Goal: Ask a question

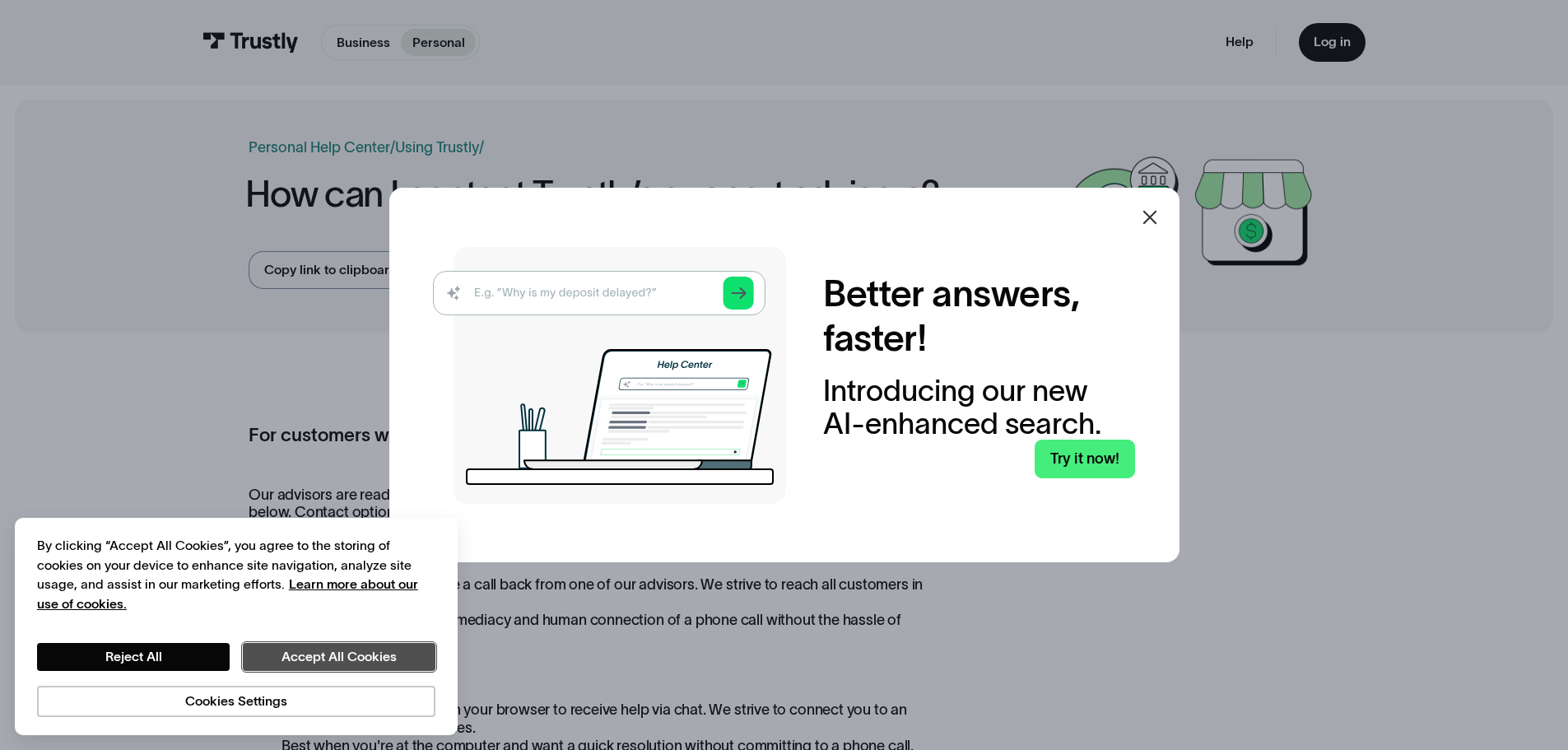
click at [271, 651] on button "Accept All Cookies" at bounding box center [339, 656] width 192 height 28
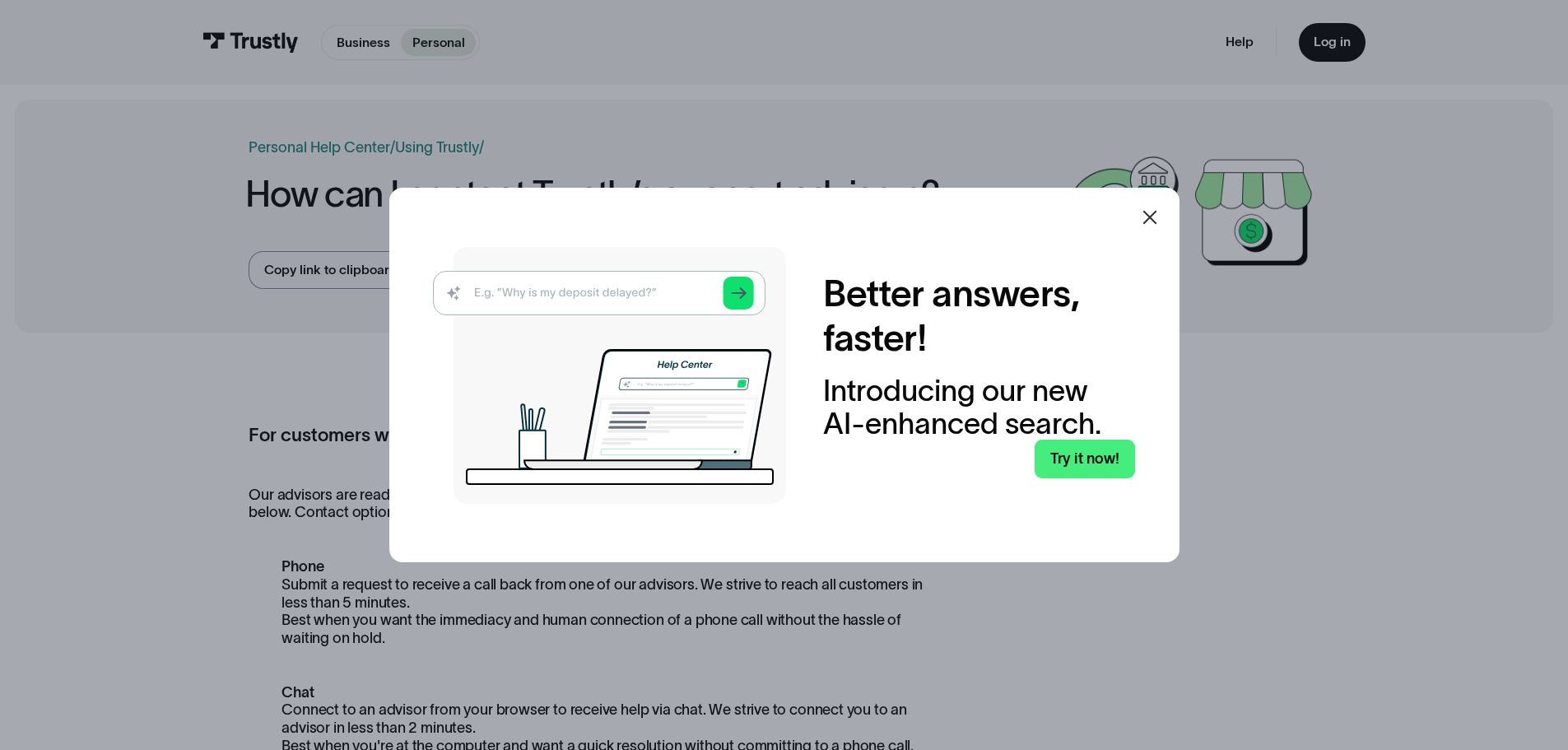
click at [1157, 212] on icon at bounding box center [1150, 217] width 19 height 19
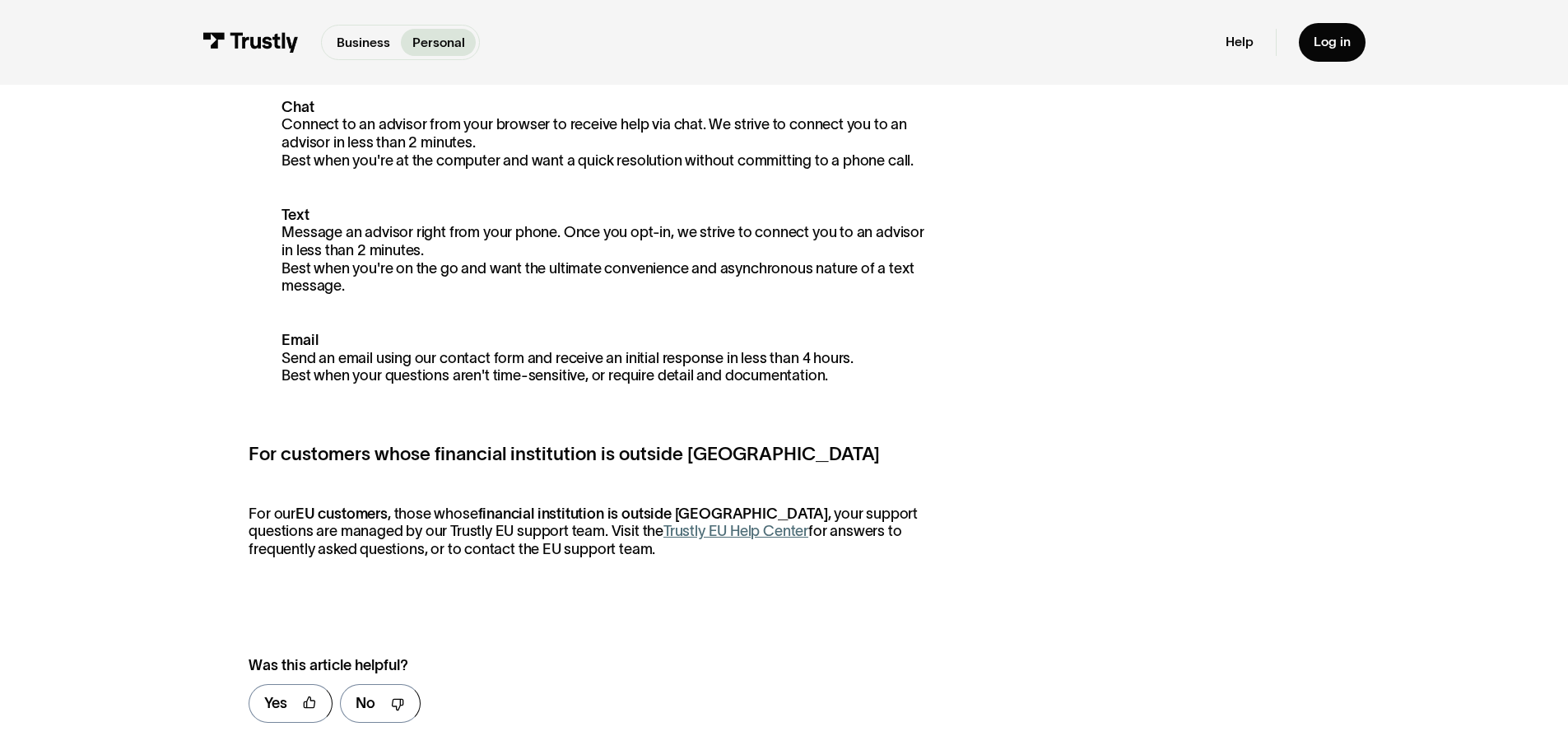
scroll to position [329, 0]
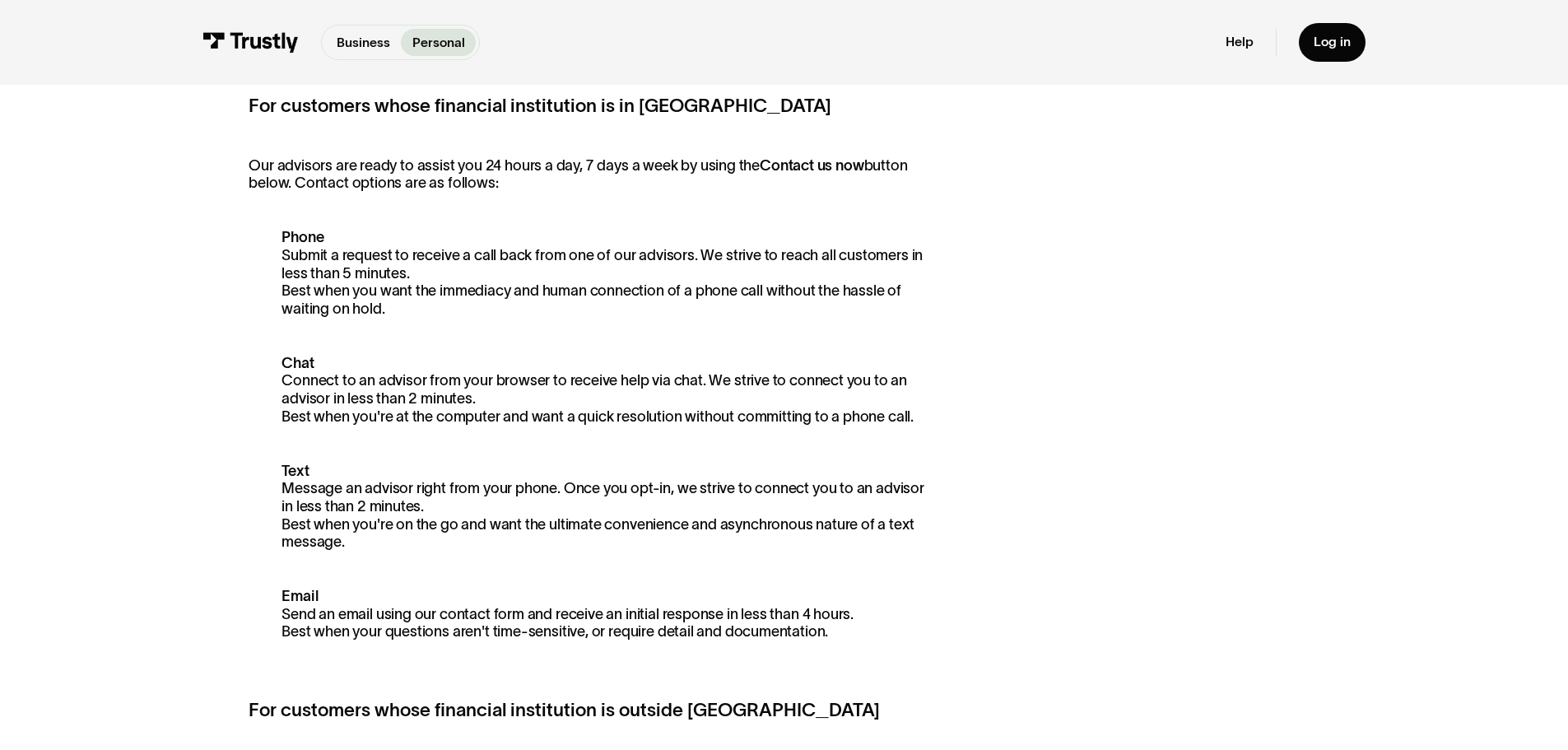
click at [334, 241] on p "Phone Submit a request to receive a call back from one of our advisors. We stri…" at bounding box center [593, 274] width 689 height 89
click at [376, 264] on p "Phone Submit a request to receive a call back from one of our advisors. We stri…" at bounding box center [593, 274] width 689 height 89
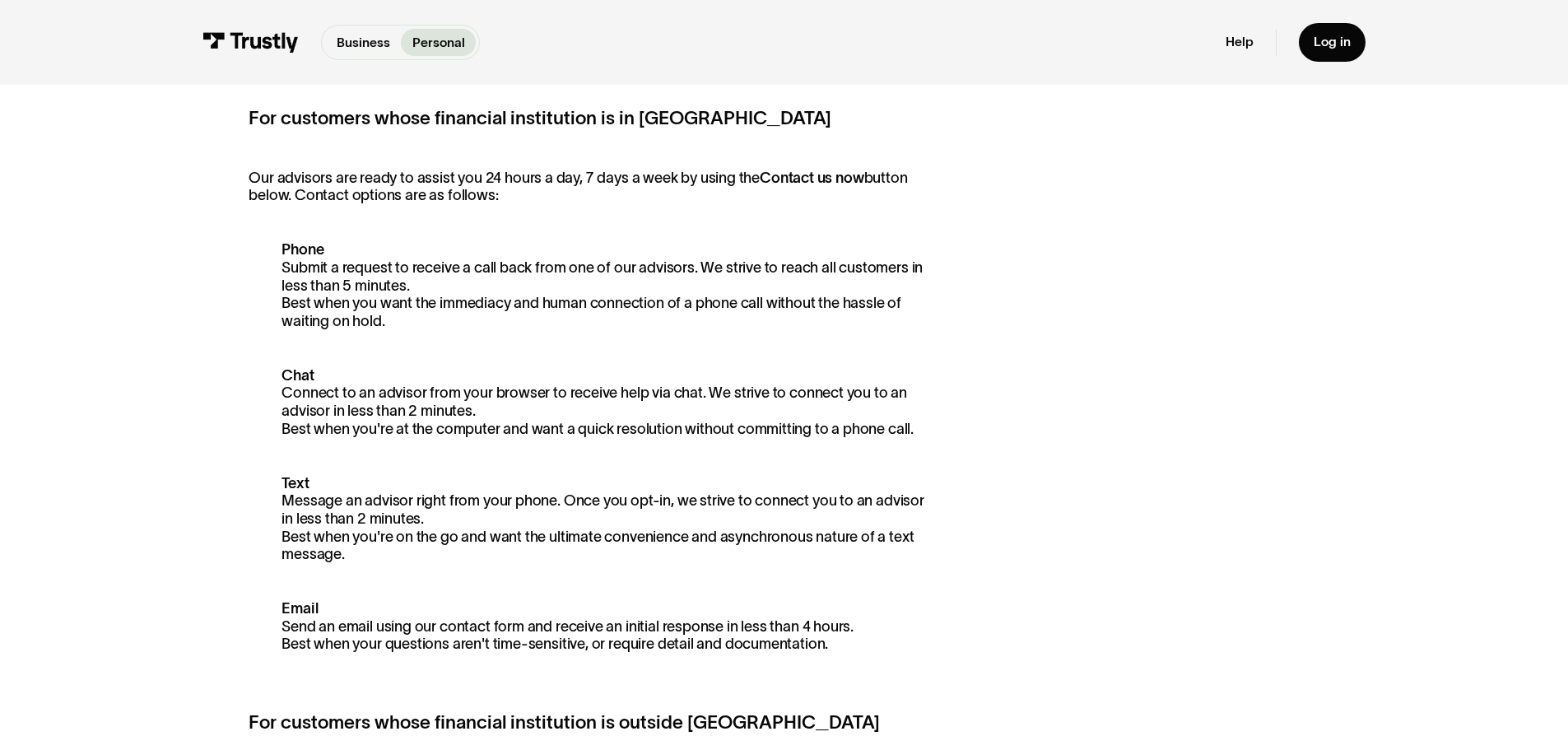
scroll to position [0, 0]
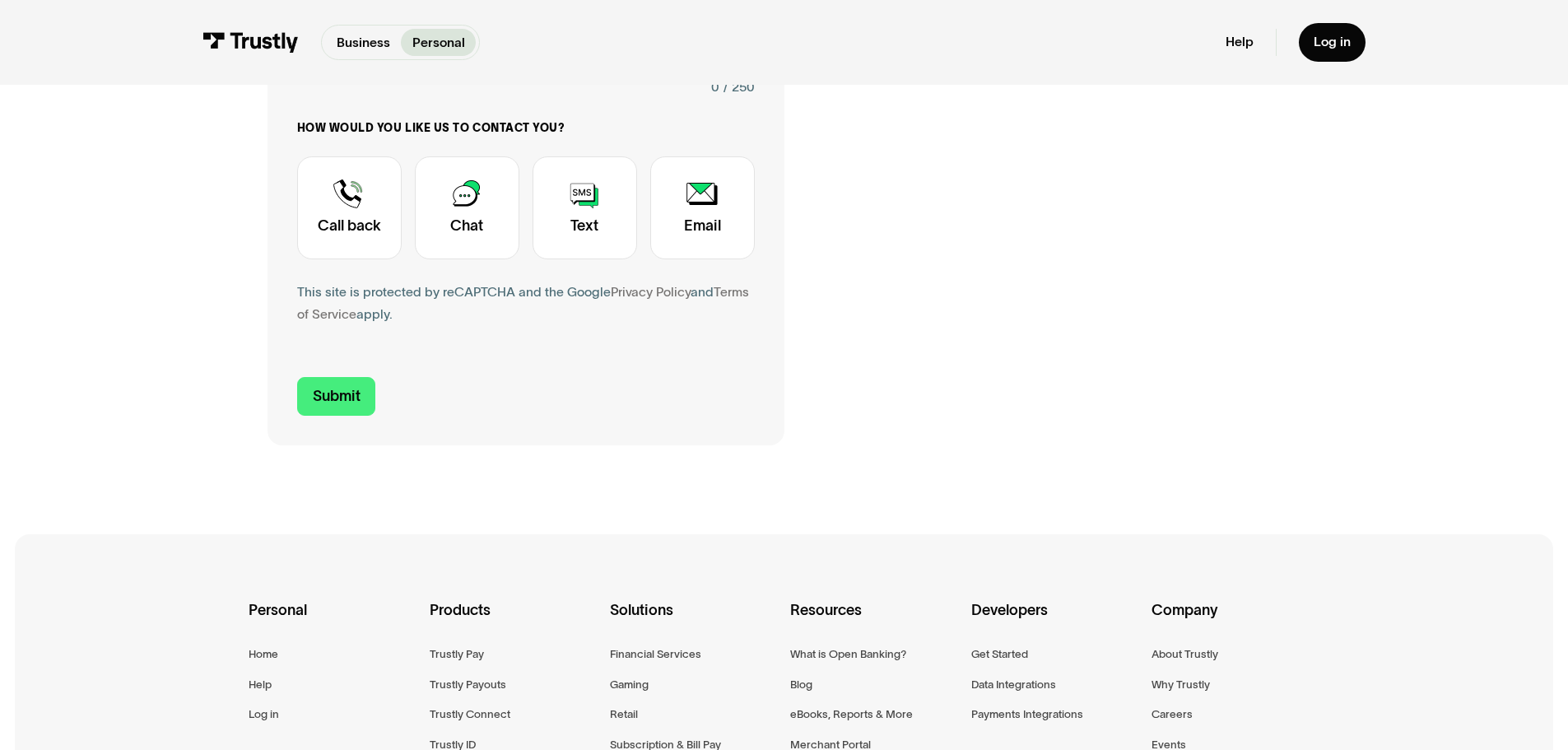
scroll to position [576, 0]
